Goal: Complete application form: Complete application form

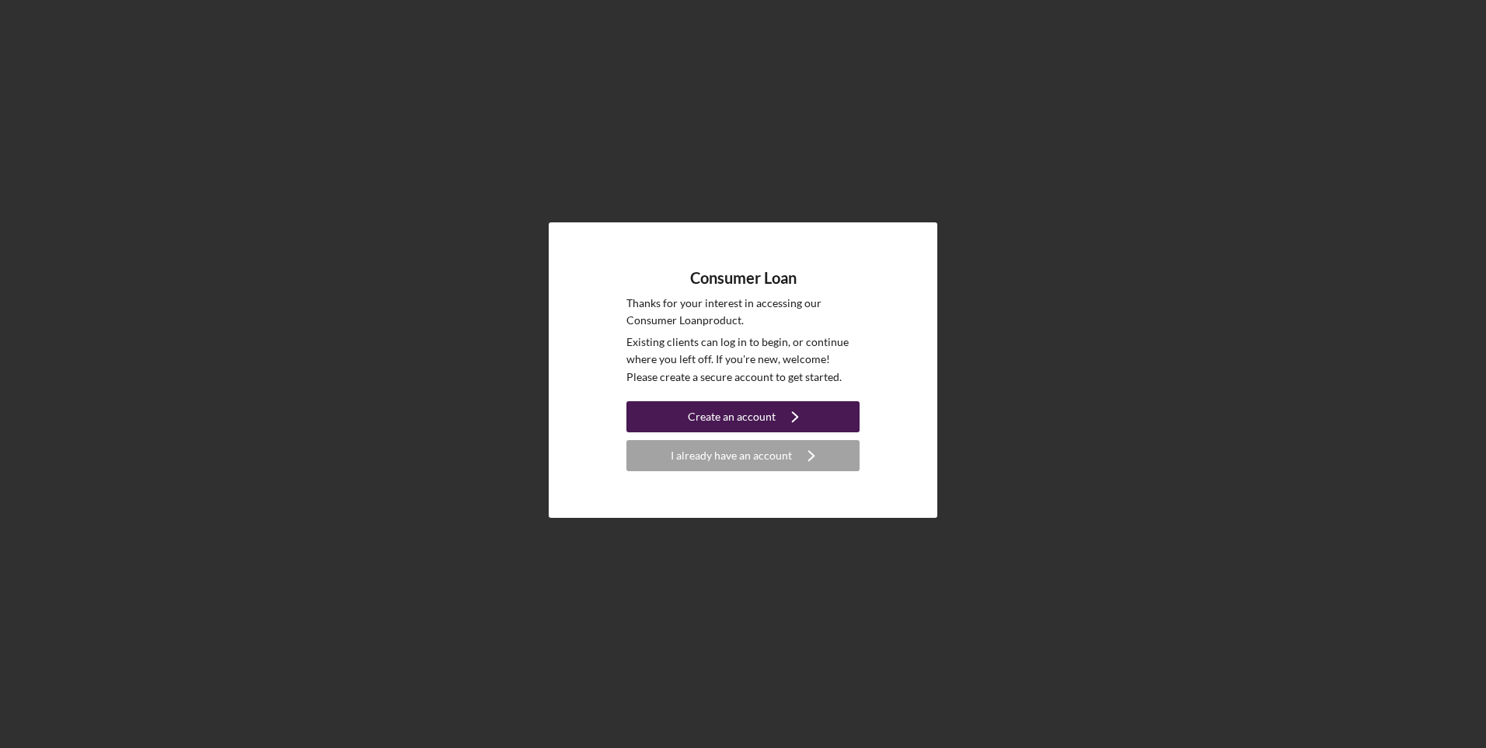
click at [706, 411] on div "Create an account" at bounding box center [732, 416] width 88 height 31
